Goal: Task Accomplishment & Management: Complete application form

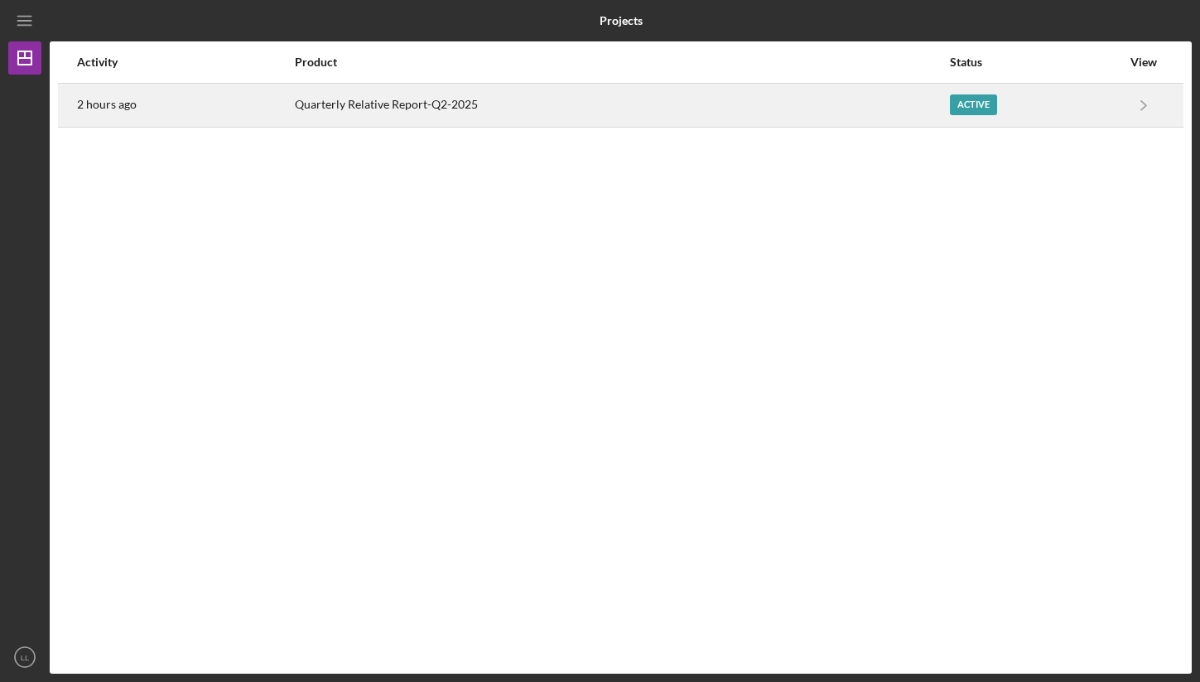
click at [1086, 91] on div "Active" at bounding box center [1035, 104] width 171 height 41
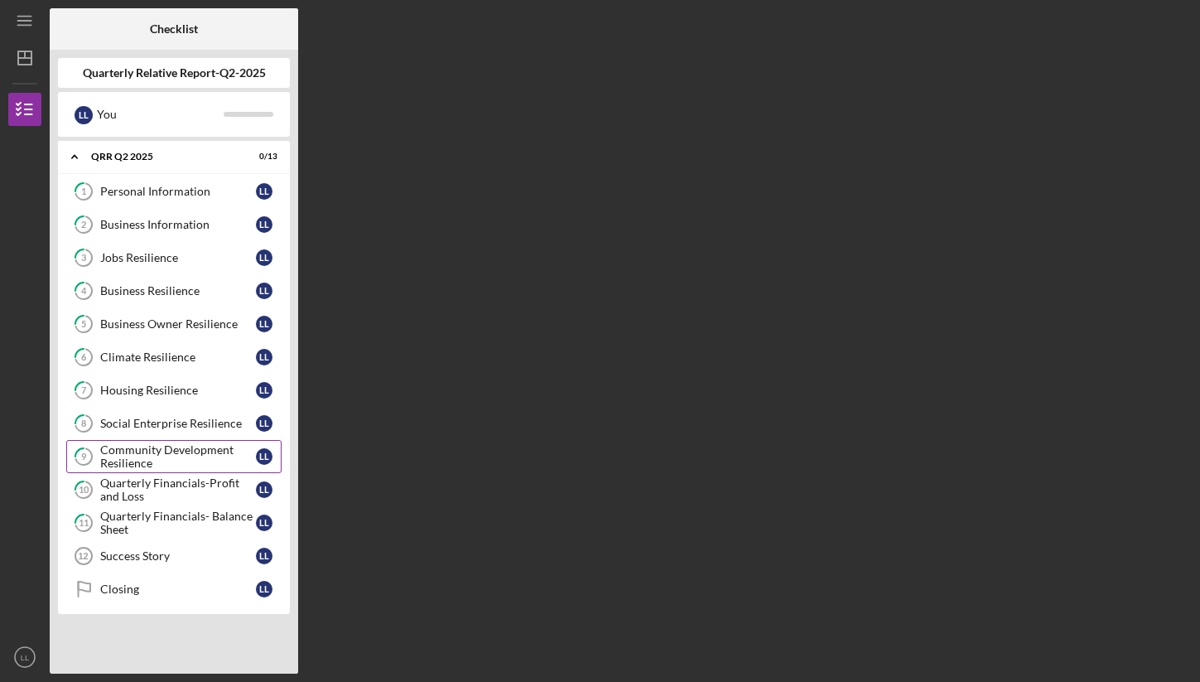
click at [205, 446] on div "Community Development Resilience" at bounding box center [178, 456] width 156 height 27
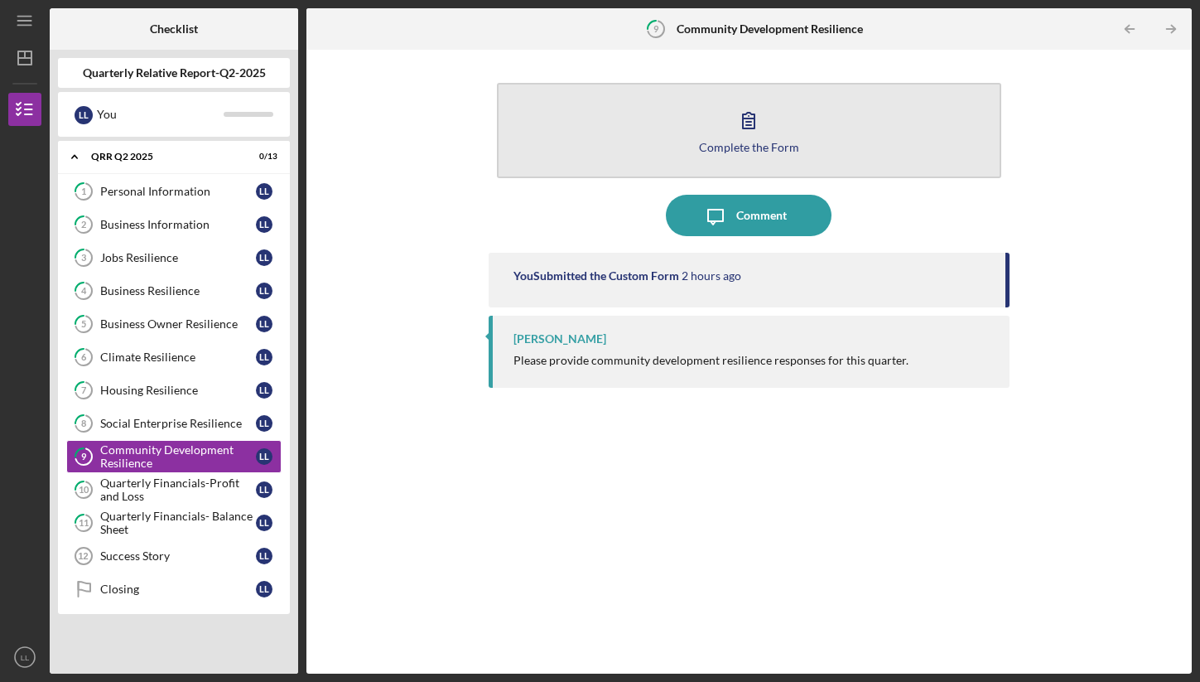
click at [709, 143] on div "Complete the Form" at bounding box center [749, 147] width 100 height 12
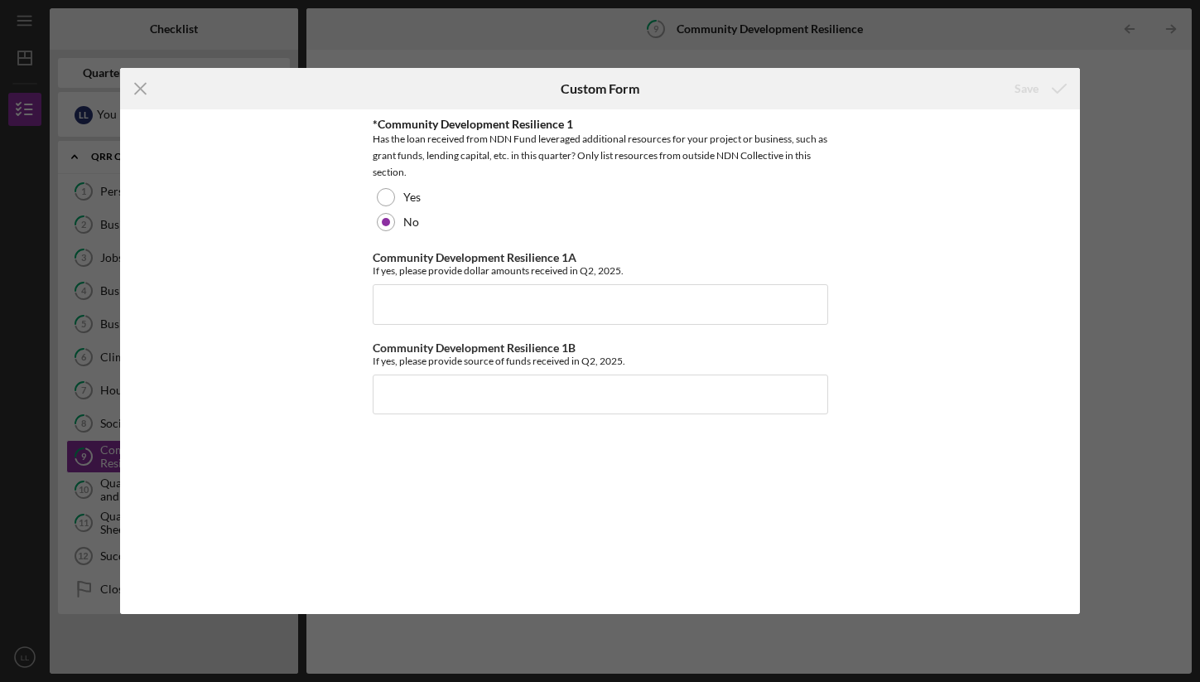
click at [451, 417] on div "*Community Development Resilience 1 Has the loan received from NDN Fund leverag…" at bounding box center [601, 361] width 456 height 487
click at [456, 396] on input "Community Development Resilience 1B" at bounding box center [601, 394] width 456 height 40
paste input "1800 pounds"
click at [417, 390] on input "1800 pounds" at bounding box center [601, 394] width 456 height 40
type input "1800 Pounds"
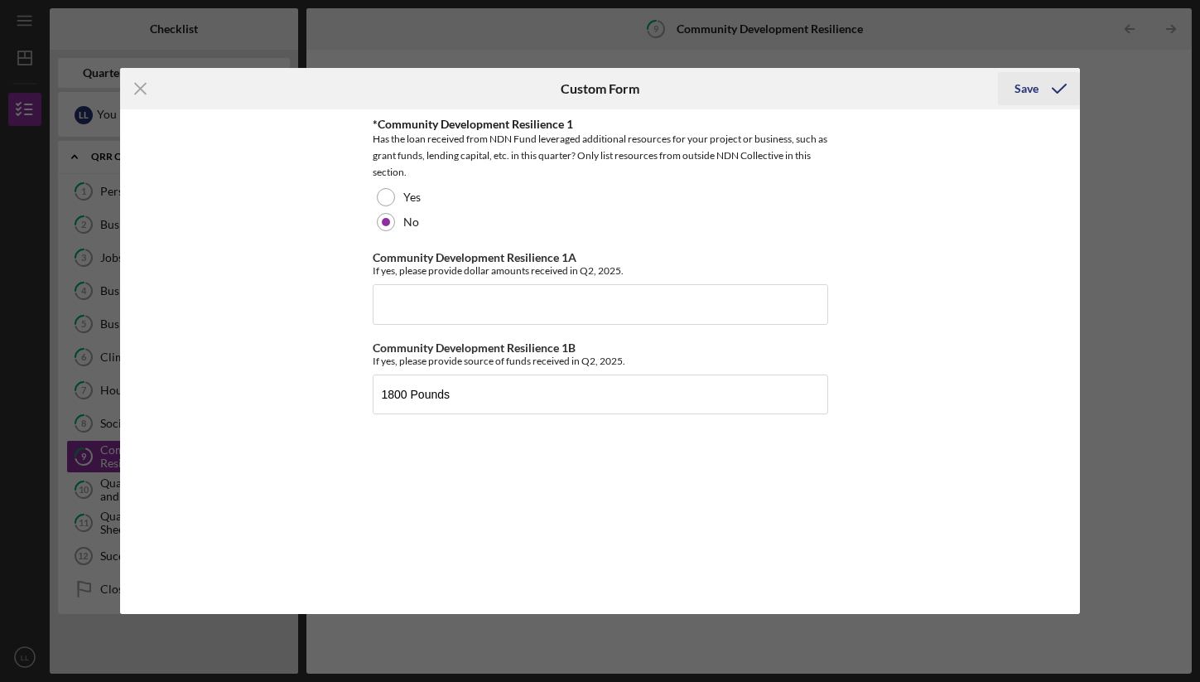
click at [1054, 94] on icon "submit" at bounding box center [1059, 88] width 41 height 41
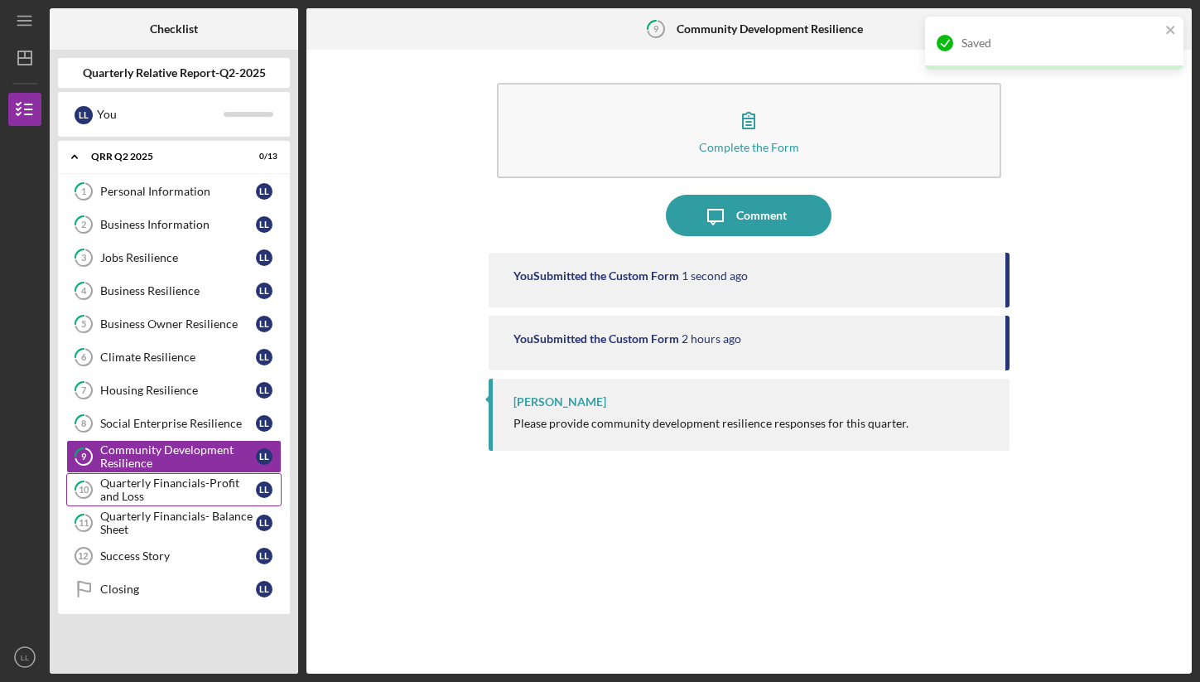
click at [179, 481] on div "Quarterly Financials-Profit and Loss" at bounding box center [178, 489] width 156 height 27
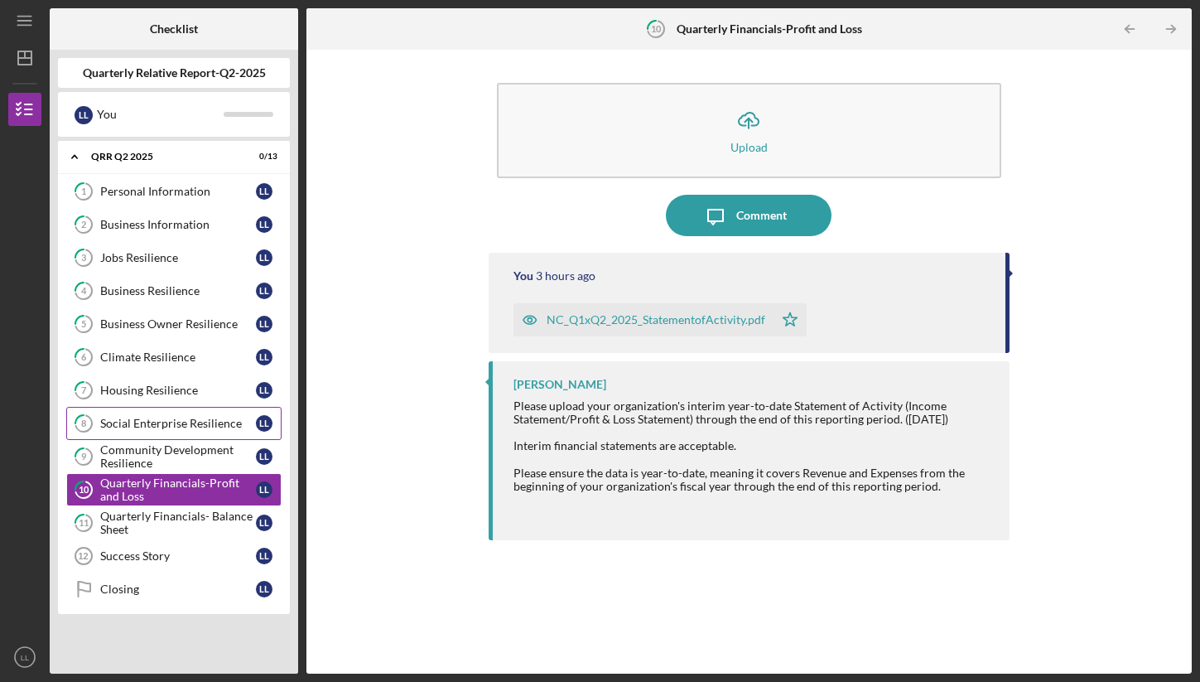
click at [187, 422] on div "Social Enterprise Resilience" at bounding box center [178, 423] width 156 height 13
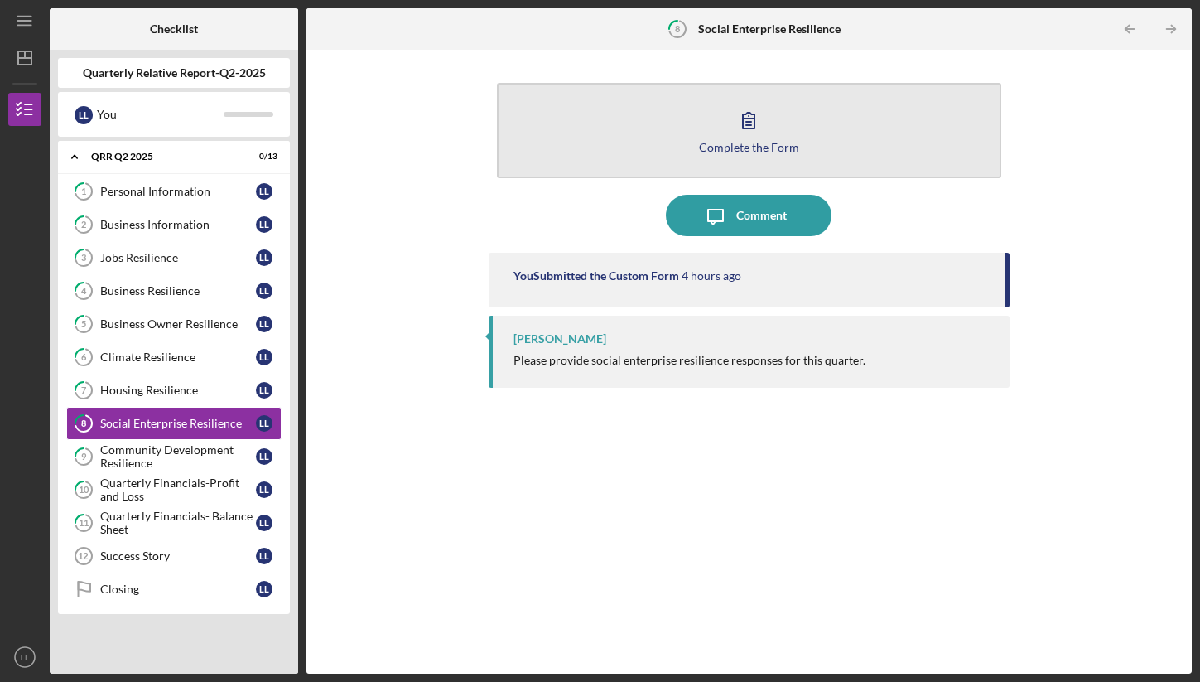
click at [722, 144] on div "Complete the Form" at bounding box center [749, 147] width 100 height 12
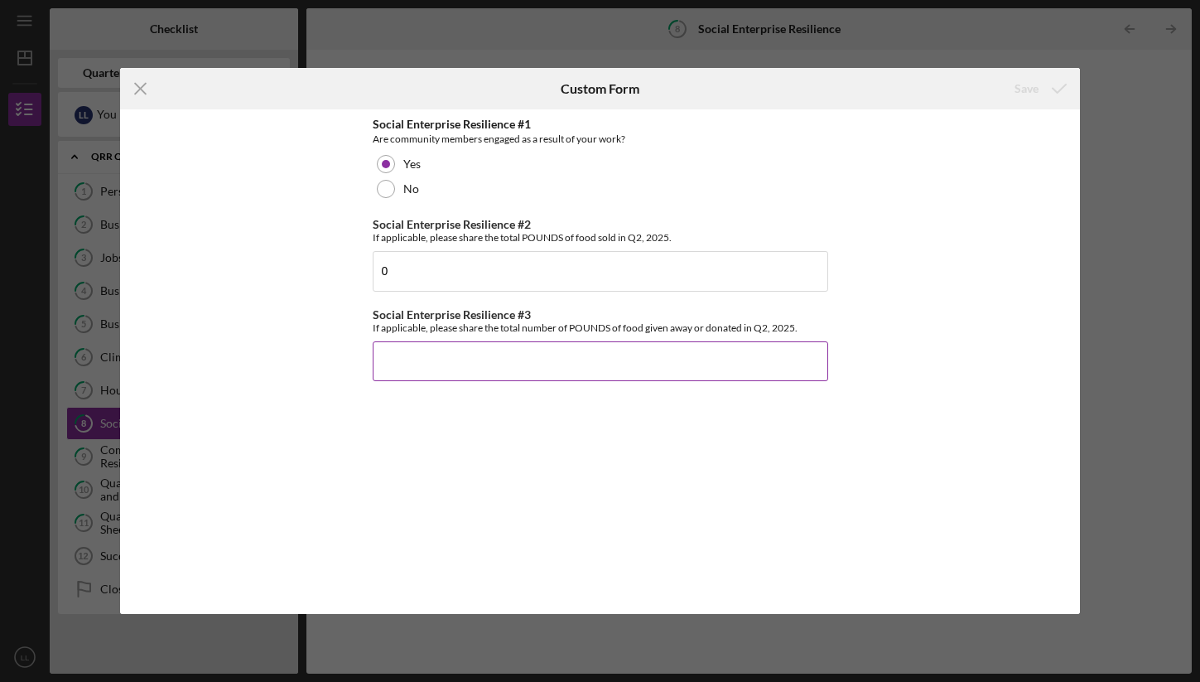
click at [529, 358] on input "Social Enterprise Resilience #3" at bounding box center [601, 361] width 456 height 40
paste input "1,800"
type input "1,800"
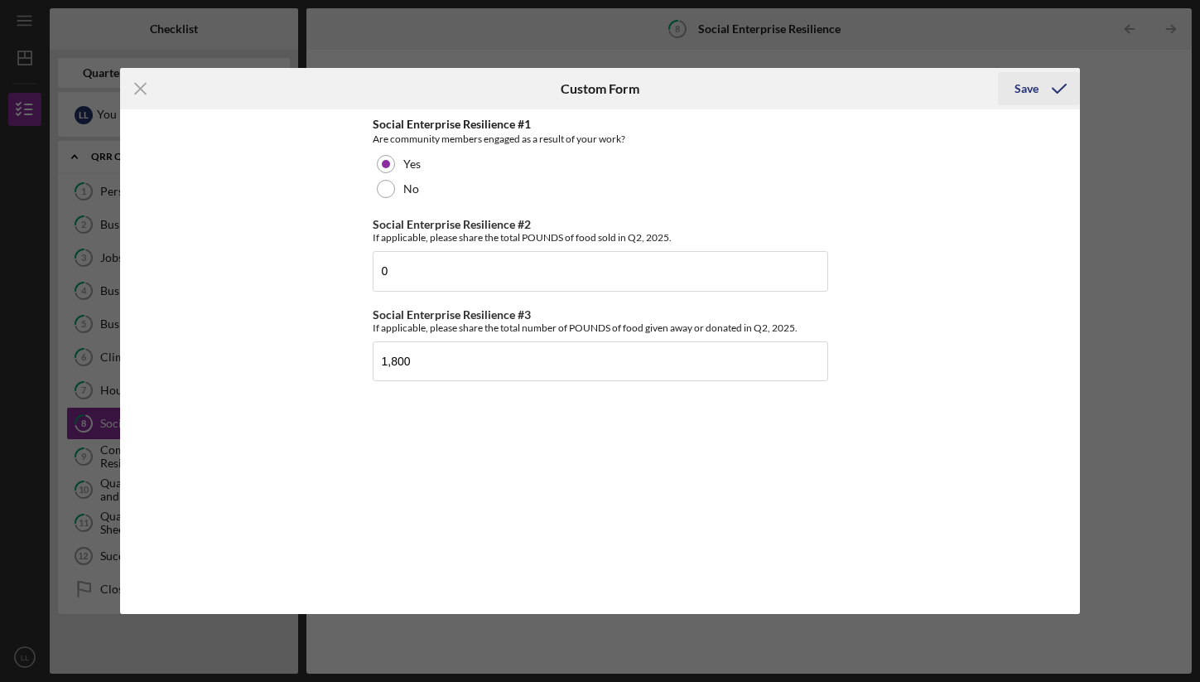
click at [1012, 97] on button "Save" at bounding box center [1039, 88] width 82 height 33
